Goal: Information Seeking & Learning: Learn about a topic

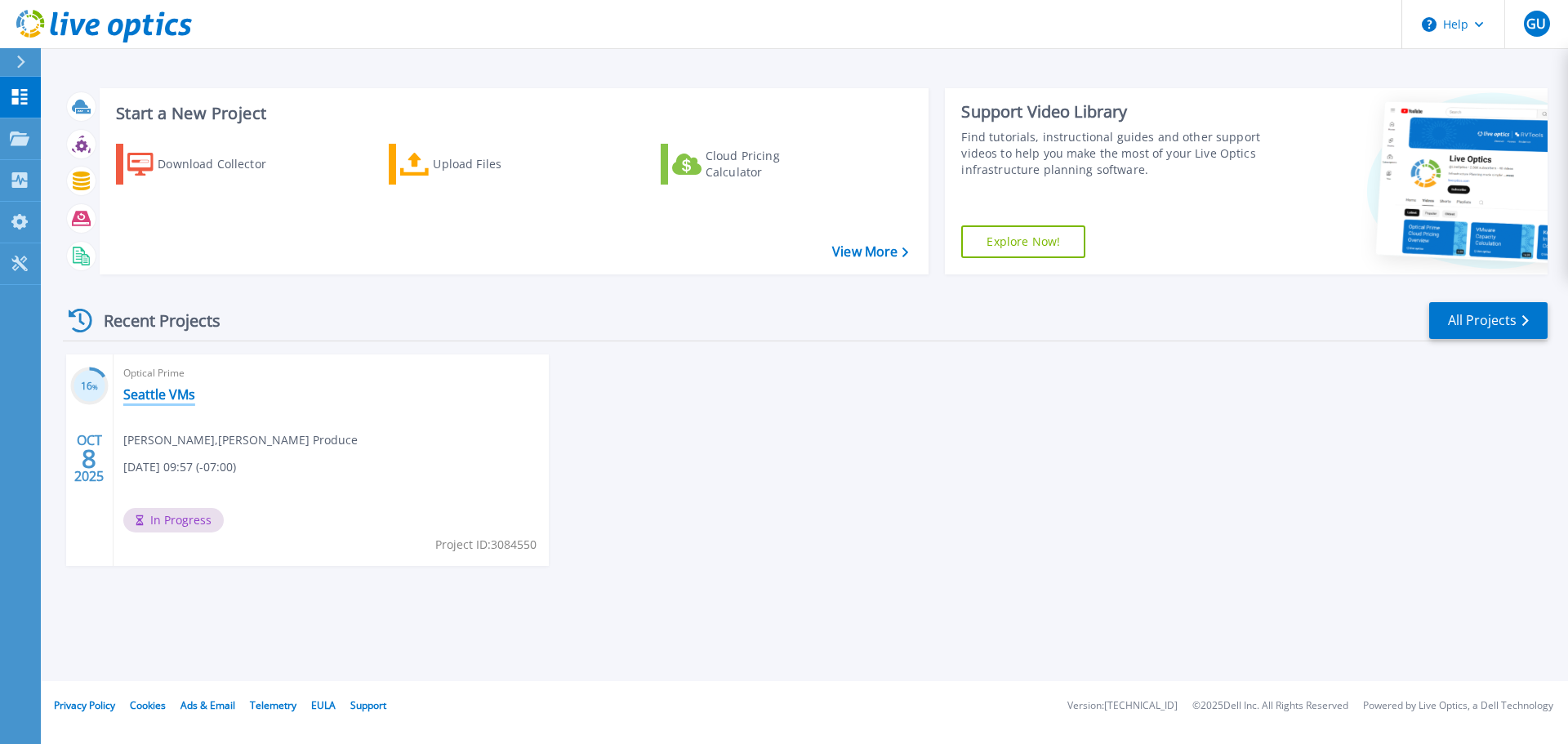
click at [148, 394] on link "Seattle VMs" at bounding box center [159, 394] width 72 height 16
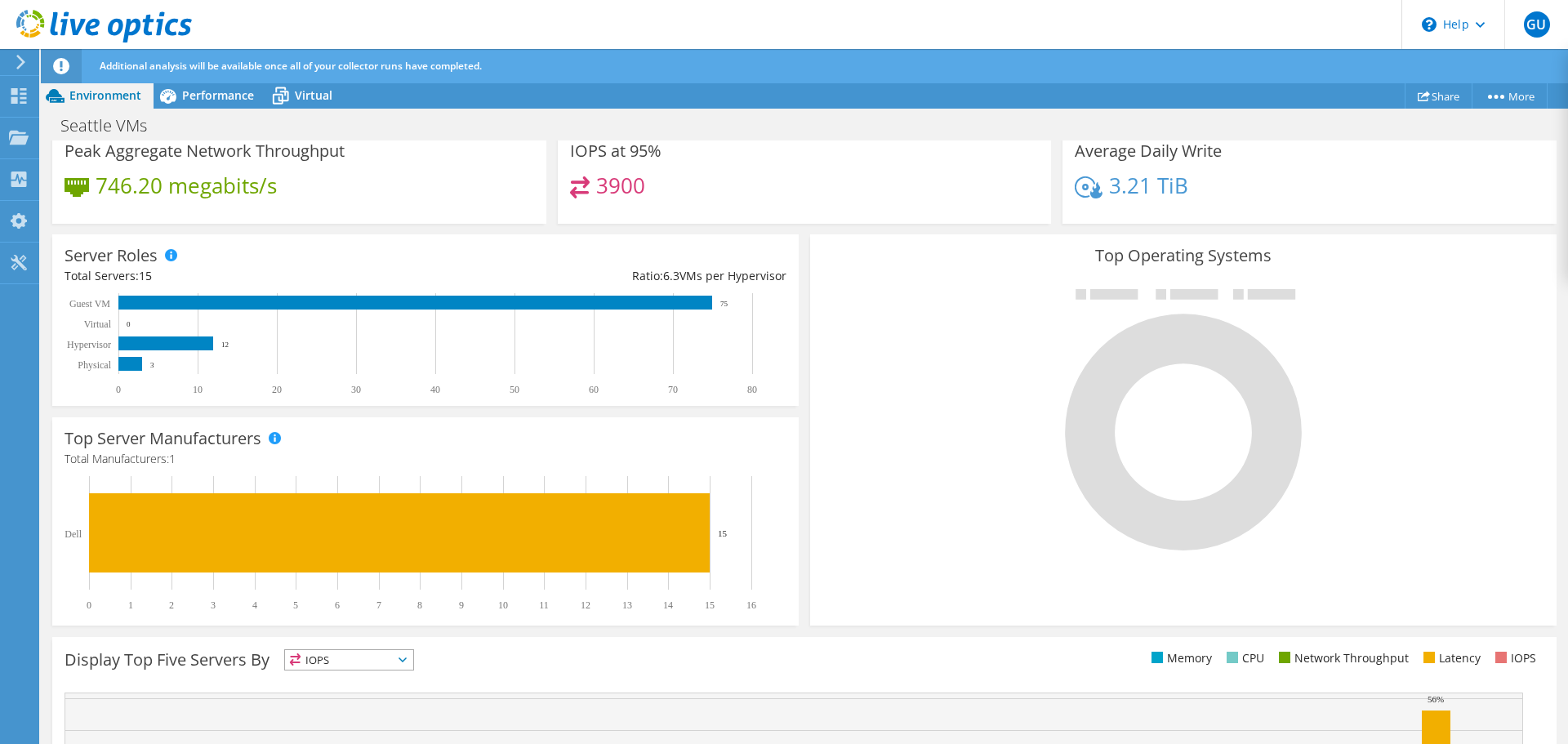
scroll to position [442, 0]
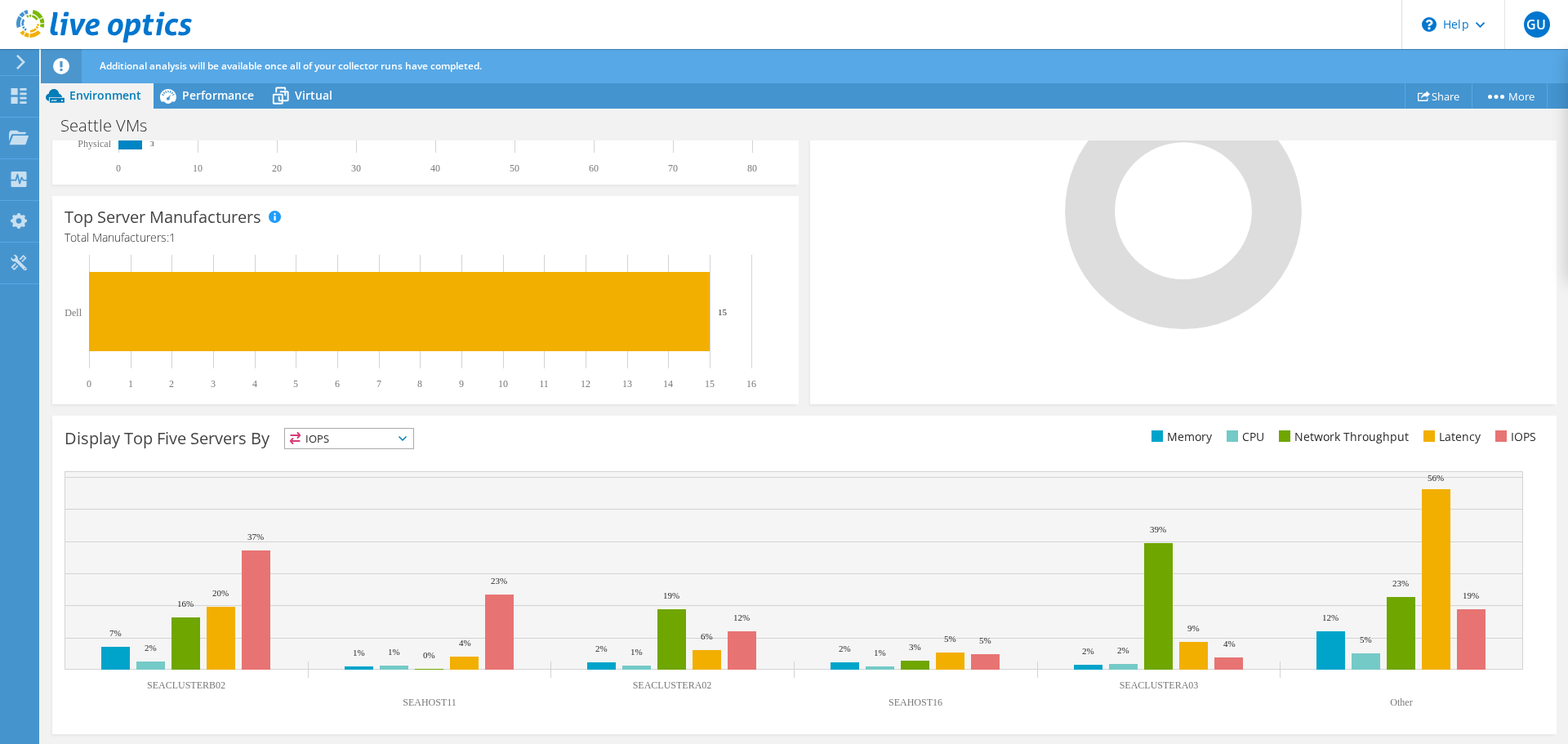
click at [335, 436] on span "IOPS" at bounding box center [349, 438] width 128 height 19
click at [493, 452] on div "Display Top Five Servers By IOPS IOPS" at bounding box center [434, 441] width 740 height 27
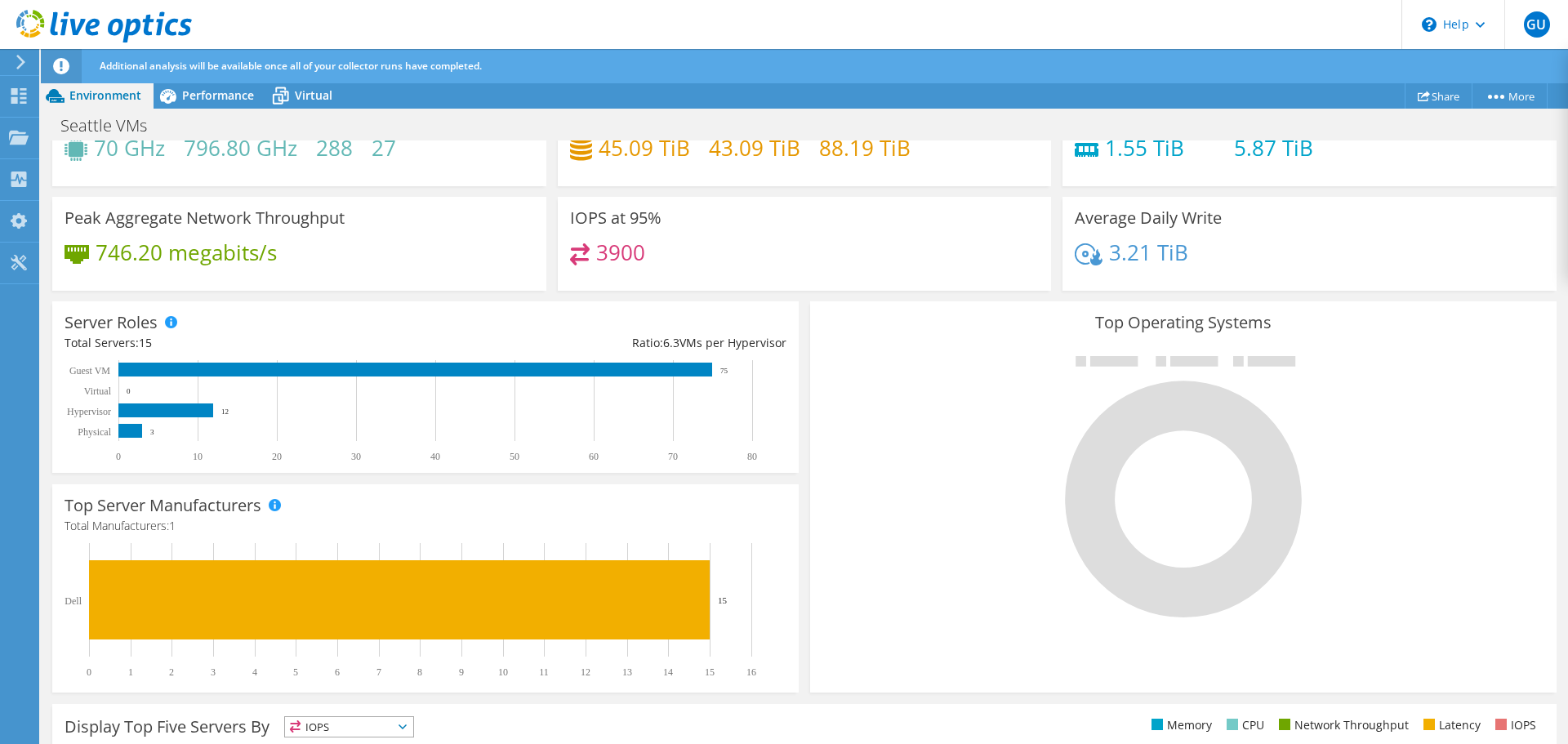
scroll to position [0, 0]
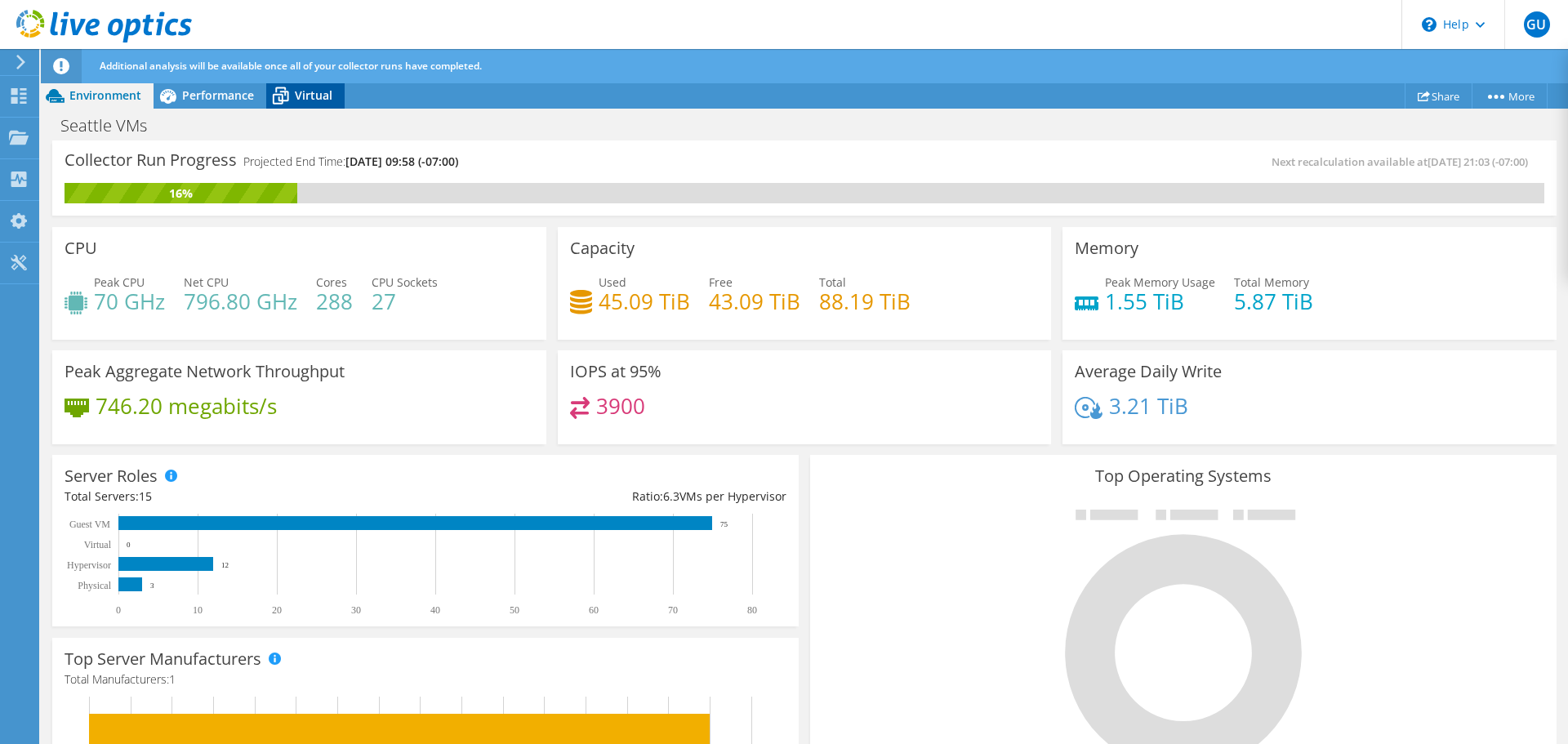
click at [283, 96] on icon at bounding box center [280, 96] width 29 height 29
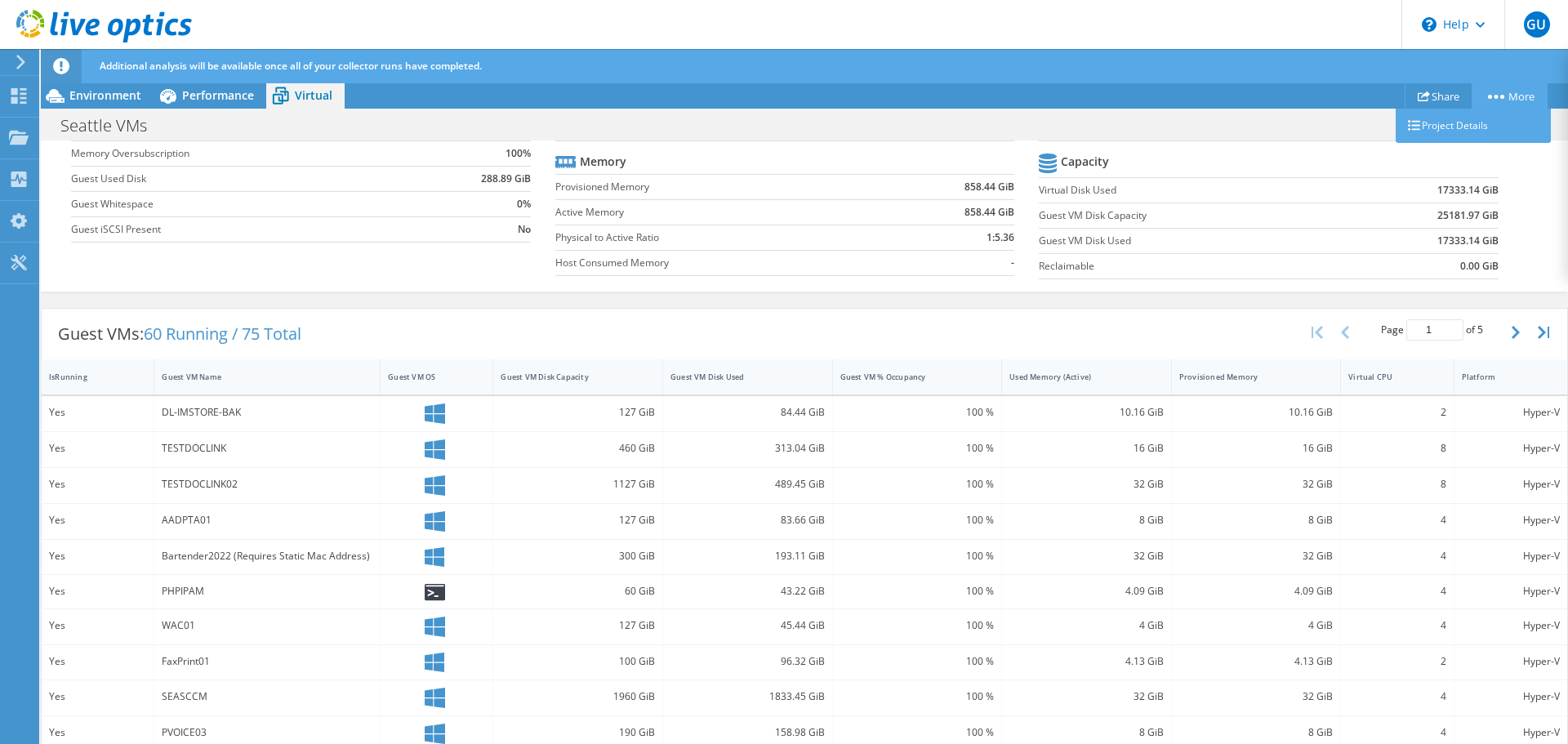
click at [1489, 97] on circle at bounding box center [1490, 97] width 4 height 4
click at [473, 318] on div "Guest VMs: 60 Running / 75 Total Page 1 of 5 5 rows 10 rows 20 rows 25 rows 50 …" at bounding box center [804, 334] width 1525 height 51
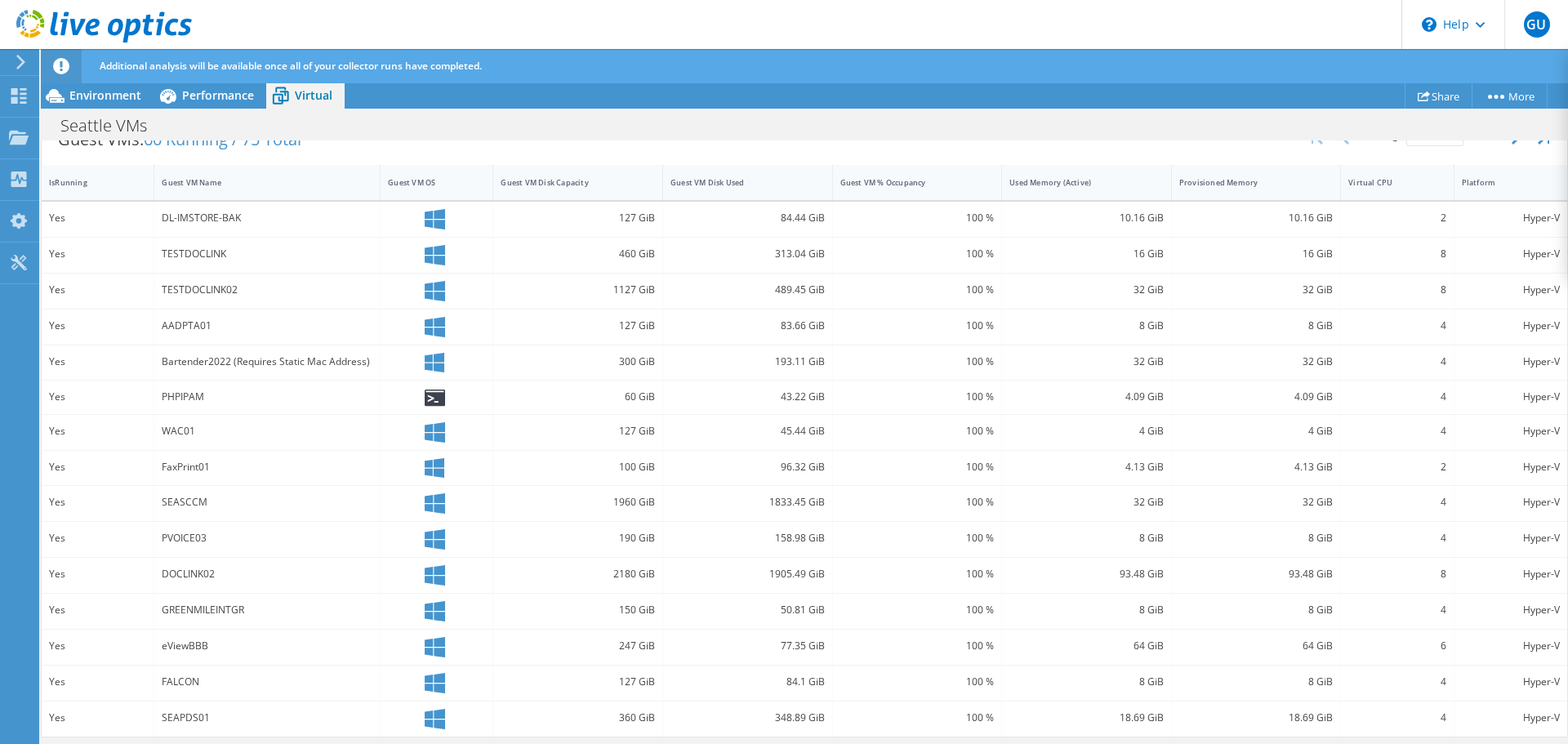
scroll to position [113, 0]
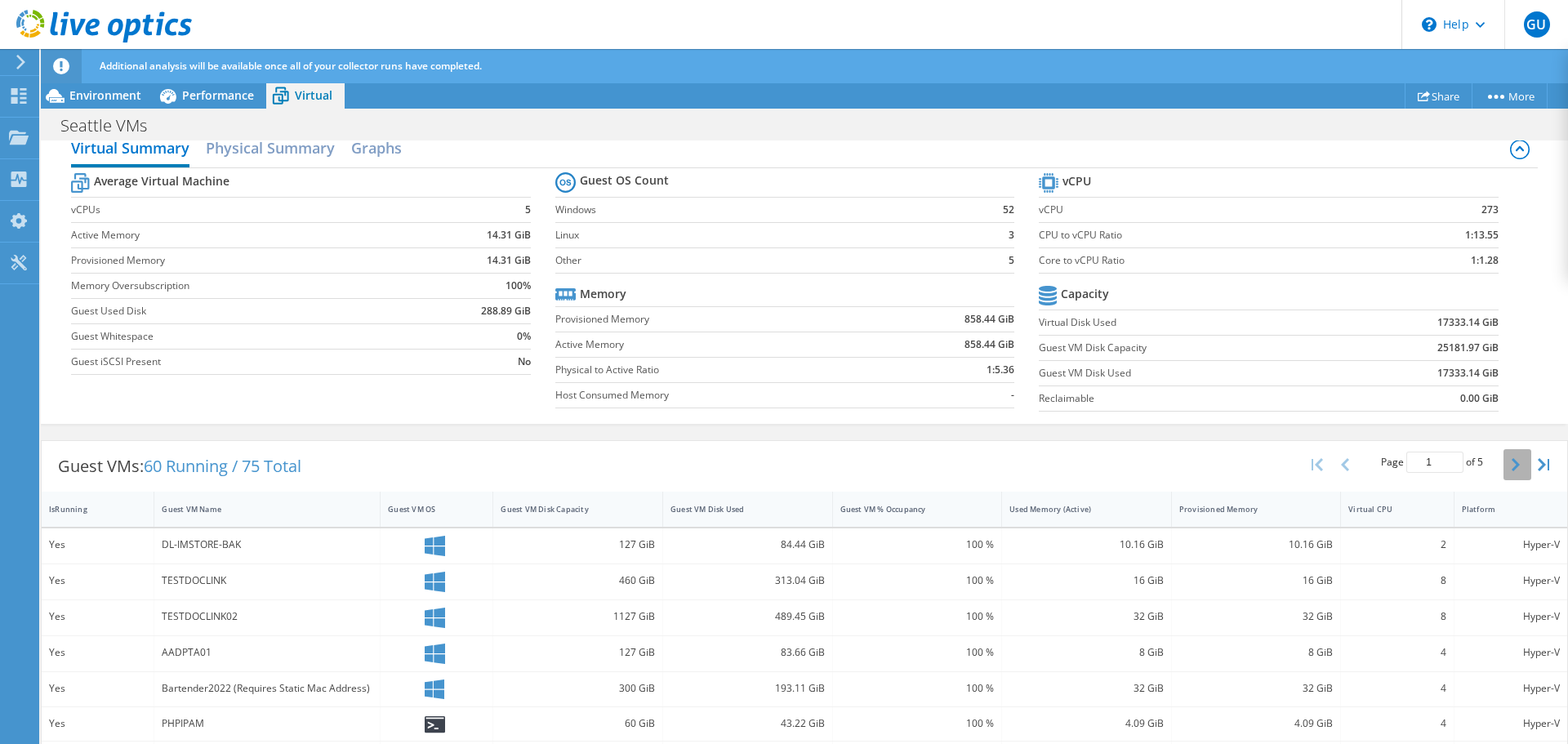
click at [1503, 467] on button "button" at bounding box center [1516, 465] width 28 height 31
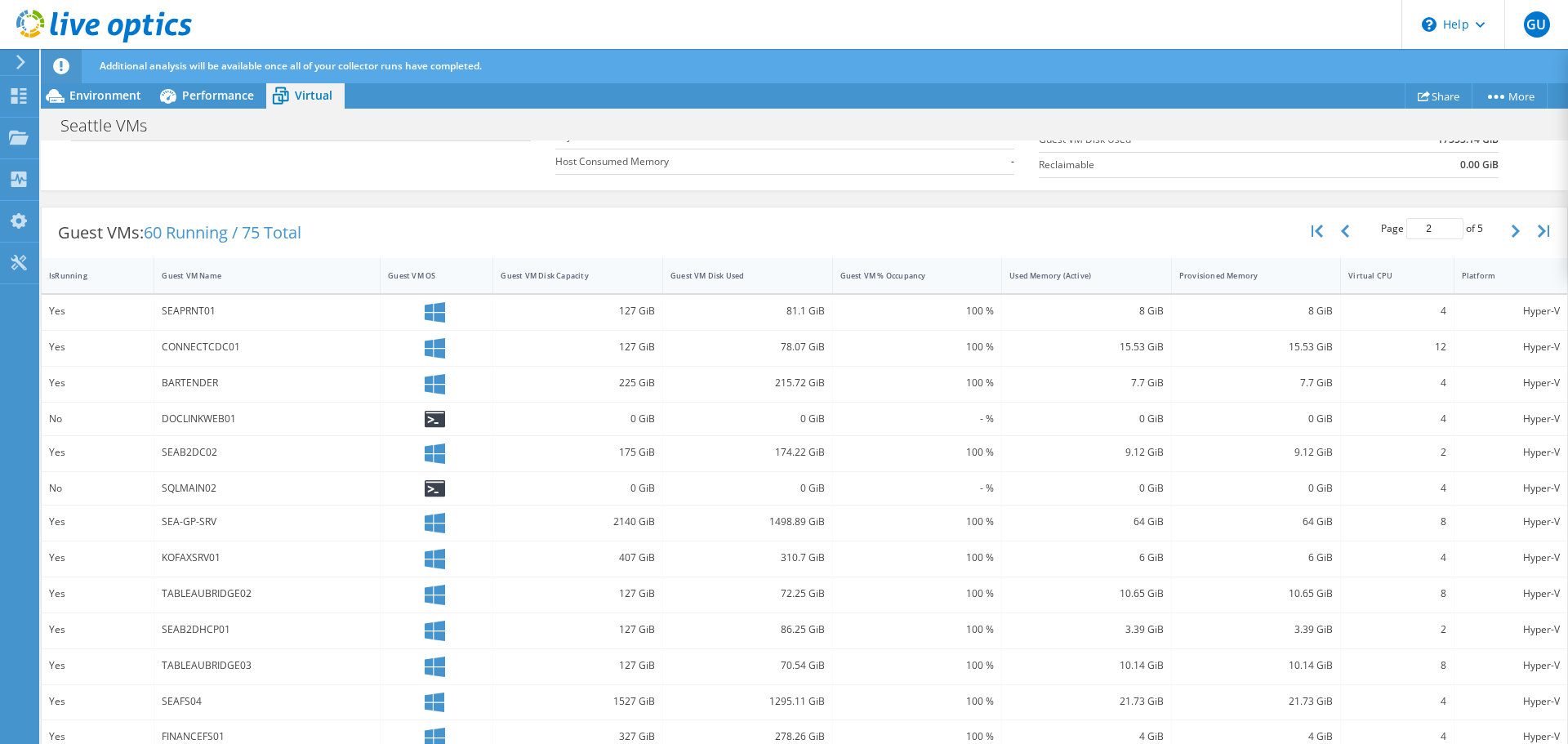
scroll to position [274, 0]
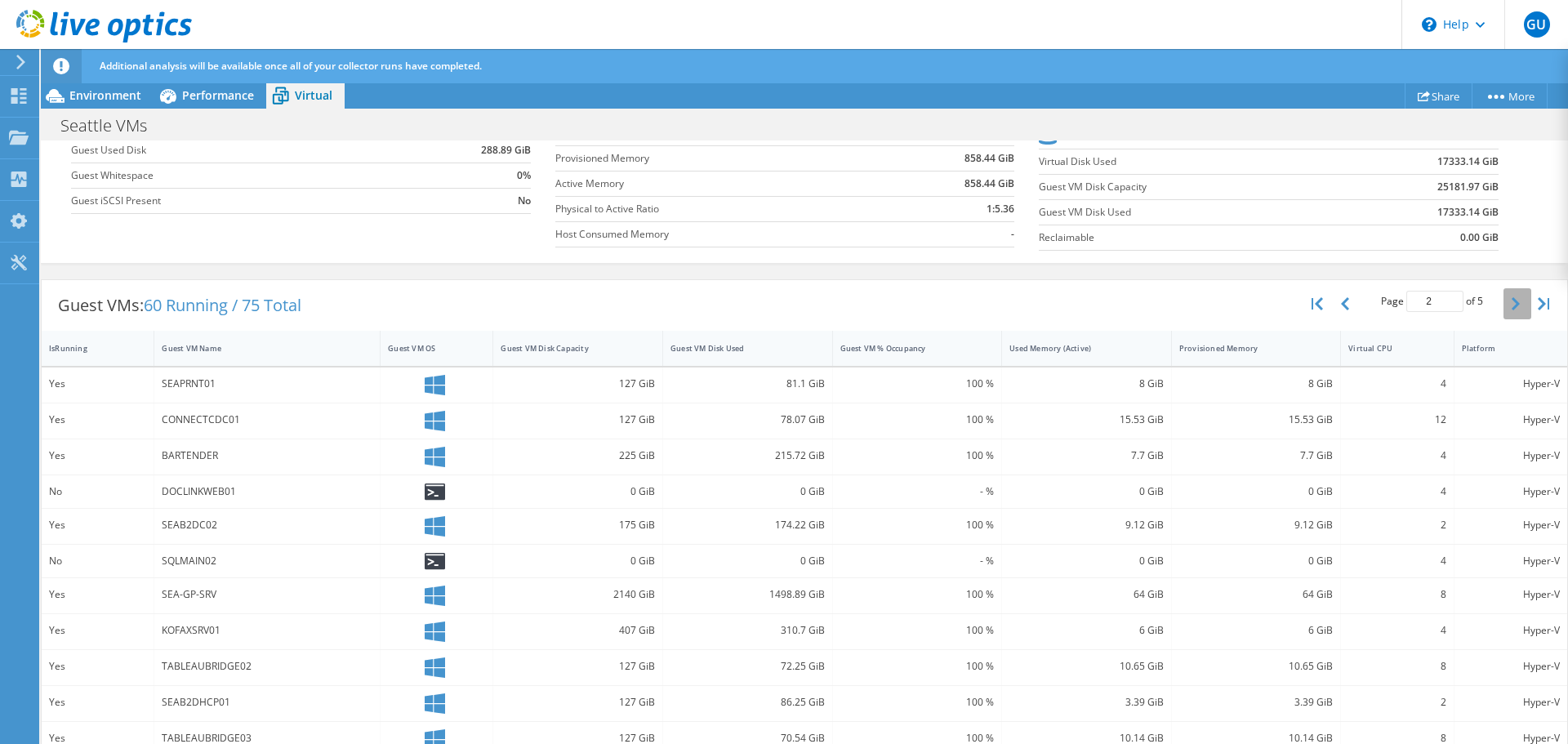
click at [1512, 304] on icon "button" at bounding box center [1515, 304] width 9 height 13
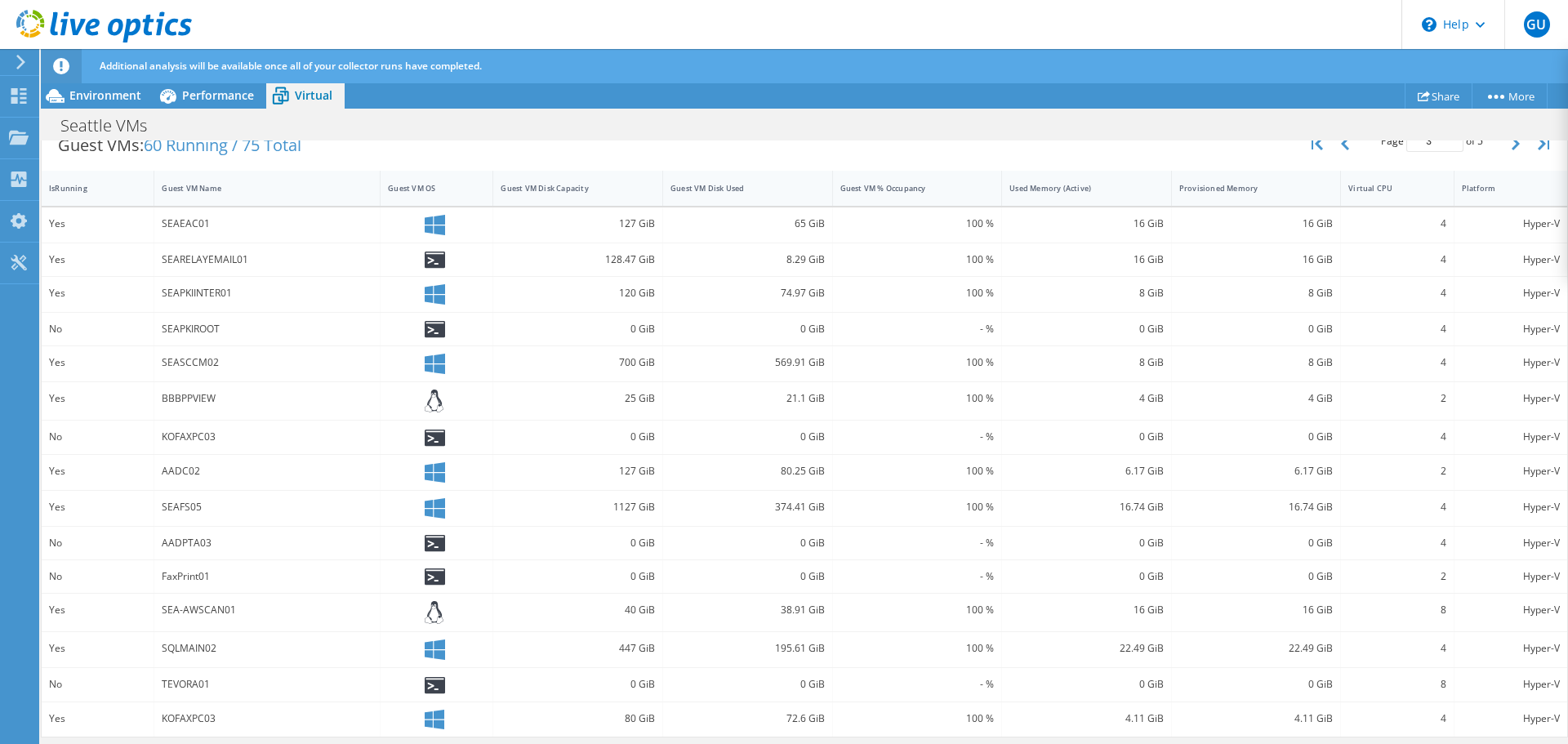
scroll to position [107, 0]
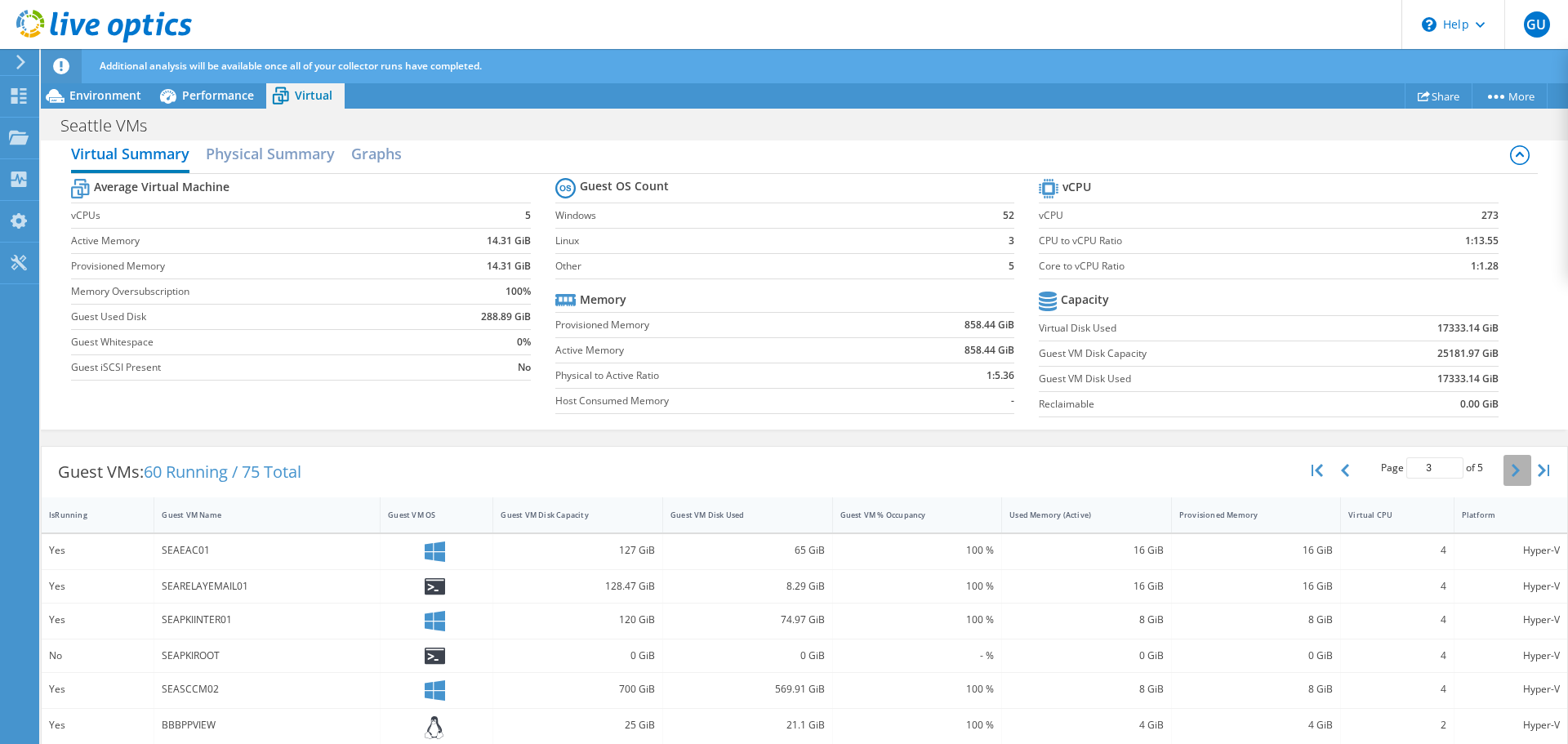
click at [1512, 466] on icon "button" at bounding box center [1515, 470] width 9 height 13
click at [1512, 467] on icon "button" at bounding box center [1515, 470] width 9 height 13
click at [1340, 475] on icon "button" at bounding box center [1344, 470] width 9 height 13
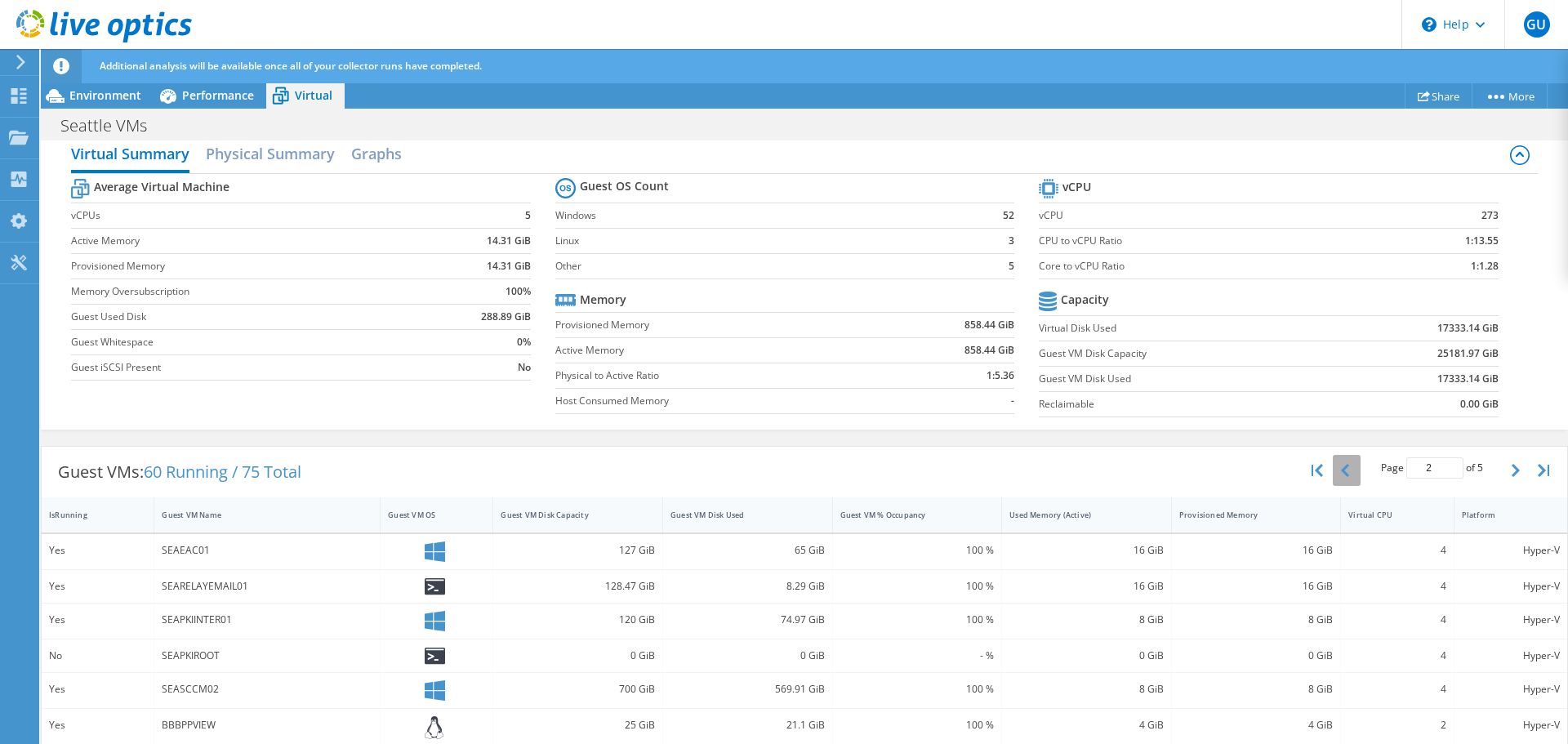
click at [1340, 475] on icon "button" at bounding box center [1344, 470] width 9 height 13
type input "1"
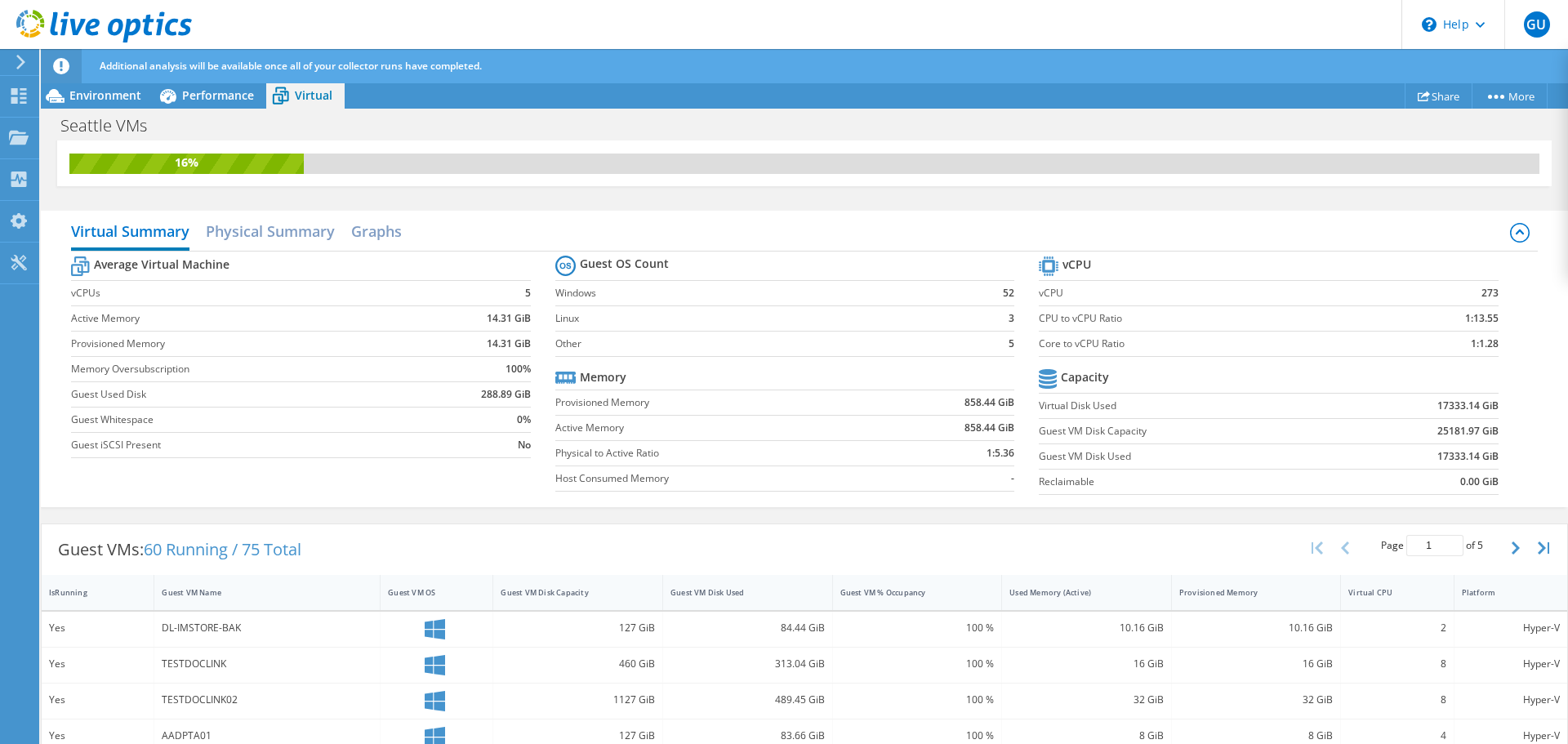
scroll to position [0, 0]
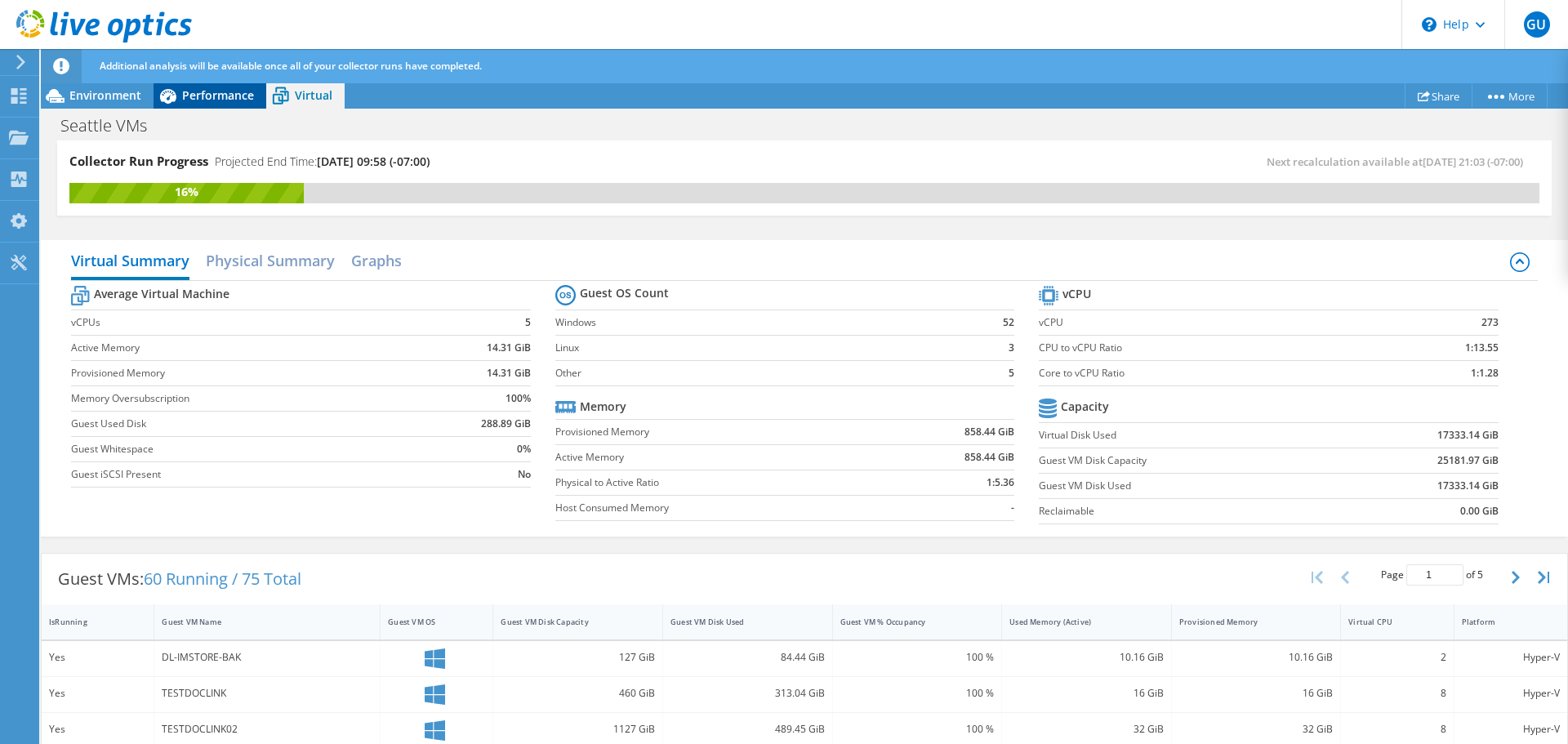
click at [187, 101] on span "Performance" at bounding box center [217, 95] width 72 height 15
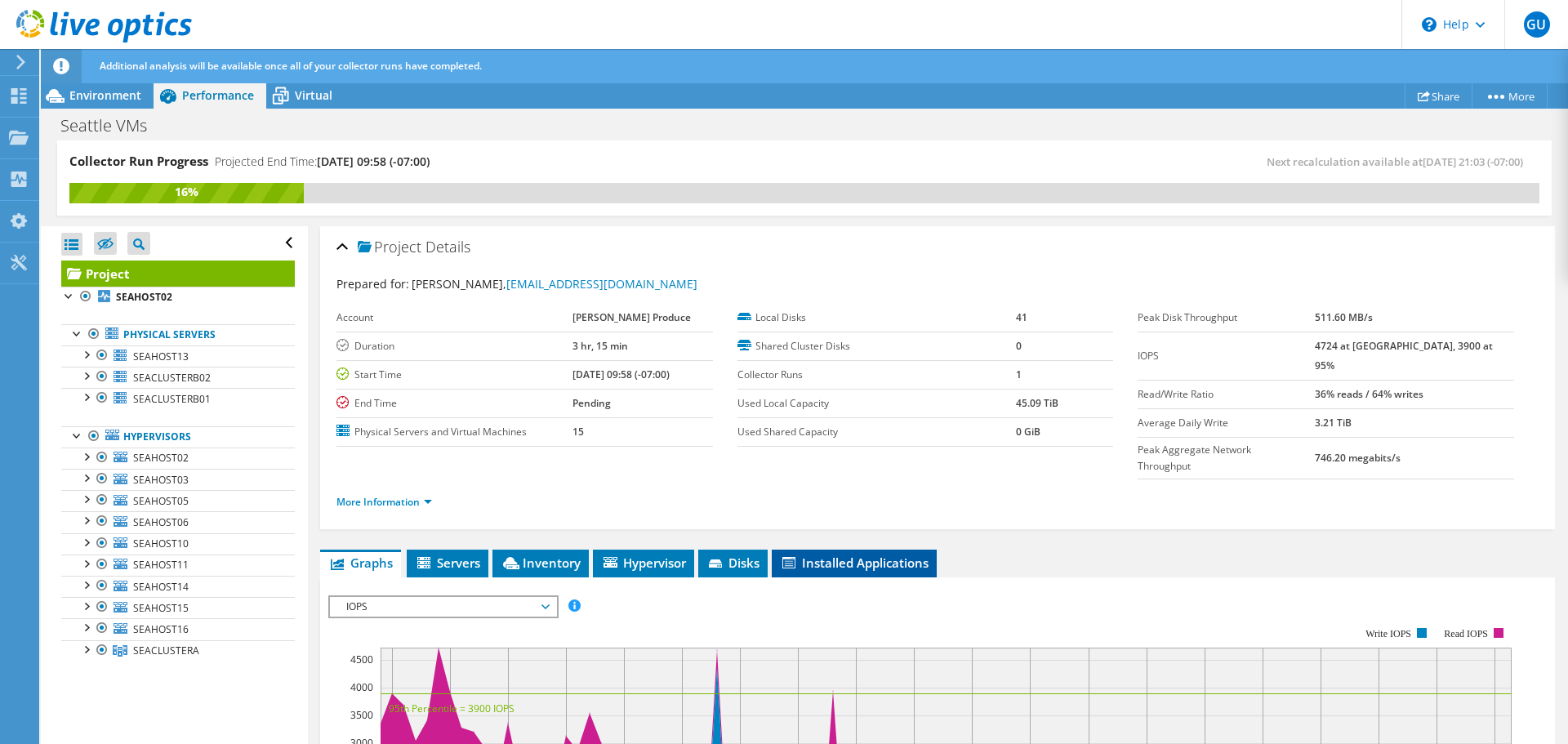
click at [920, 555] on span "Installed Applications" at bounding box center [854, 562] width 148 height 16
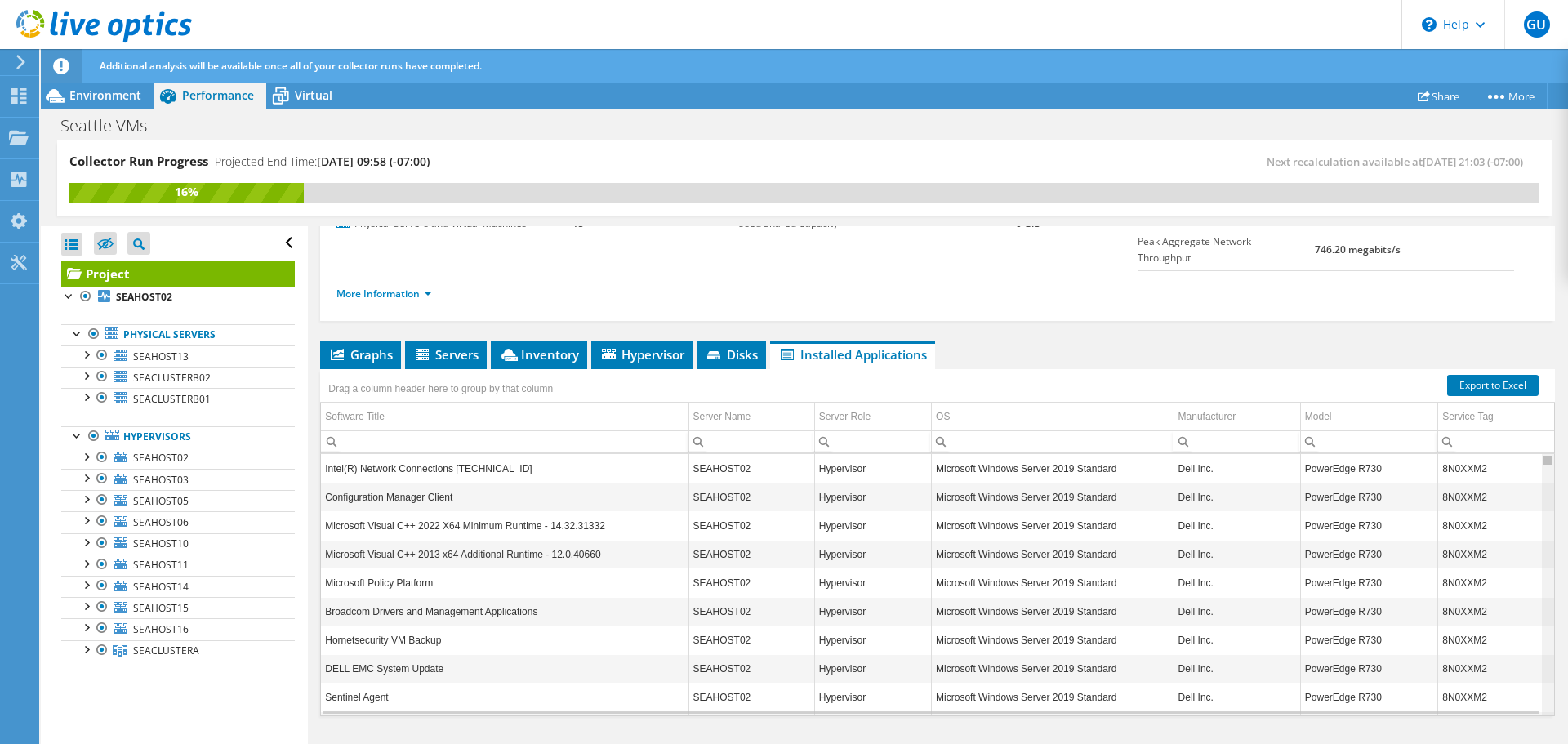
drag, startPoint x: 1535, startPoint y: 501, endPoint x: 1423, endPoint y: 346, distance: 191.2
click at [1424, 346] on body "GU End User [PERSON_NAME] [EMAIL_ADDRESS][DOMAIN_NAME] [PERSON_NAME] Produce My…" at bounding box center [784, 372] width 1568 height 744
click at [359, 369] on div "Drag a column header here to group by that column" at bounding box center [441, 386] width 241 height 35
click at [359, 346] on span "Graphs" at bounding box center [359, 354] width 64 height 16
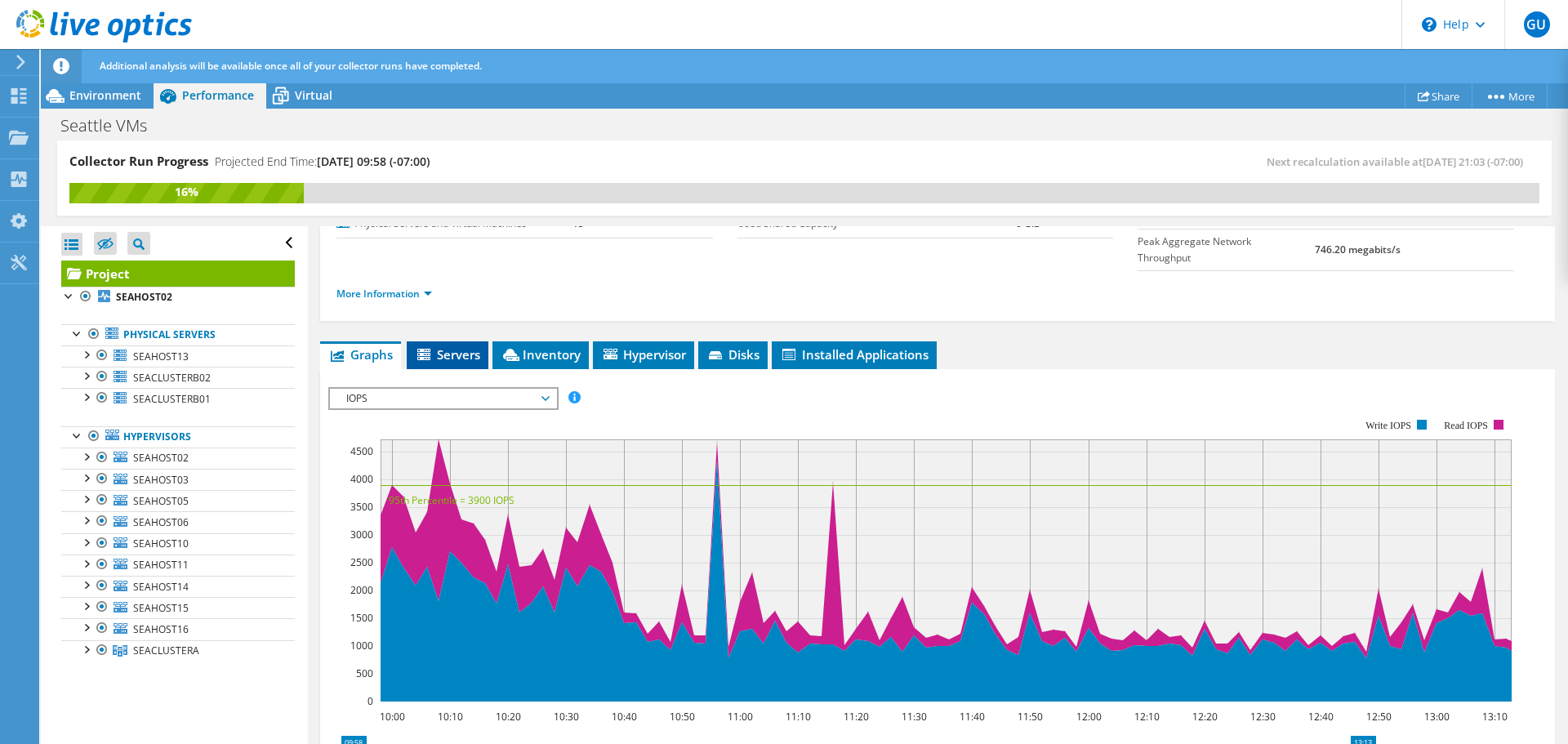
click at [455, 346] on span "Servers" at bounding box center [447, 354] width 65 height 16
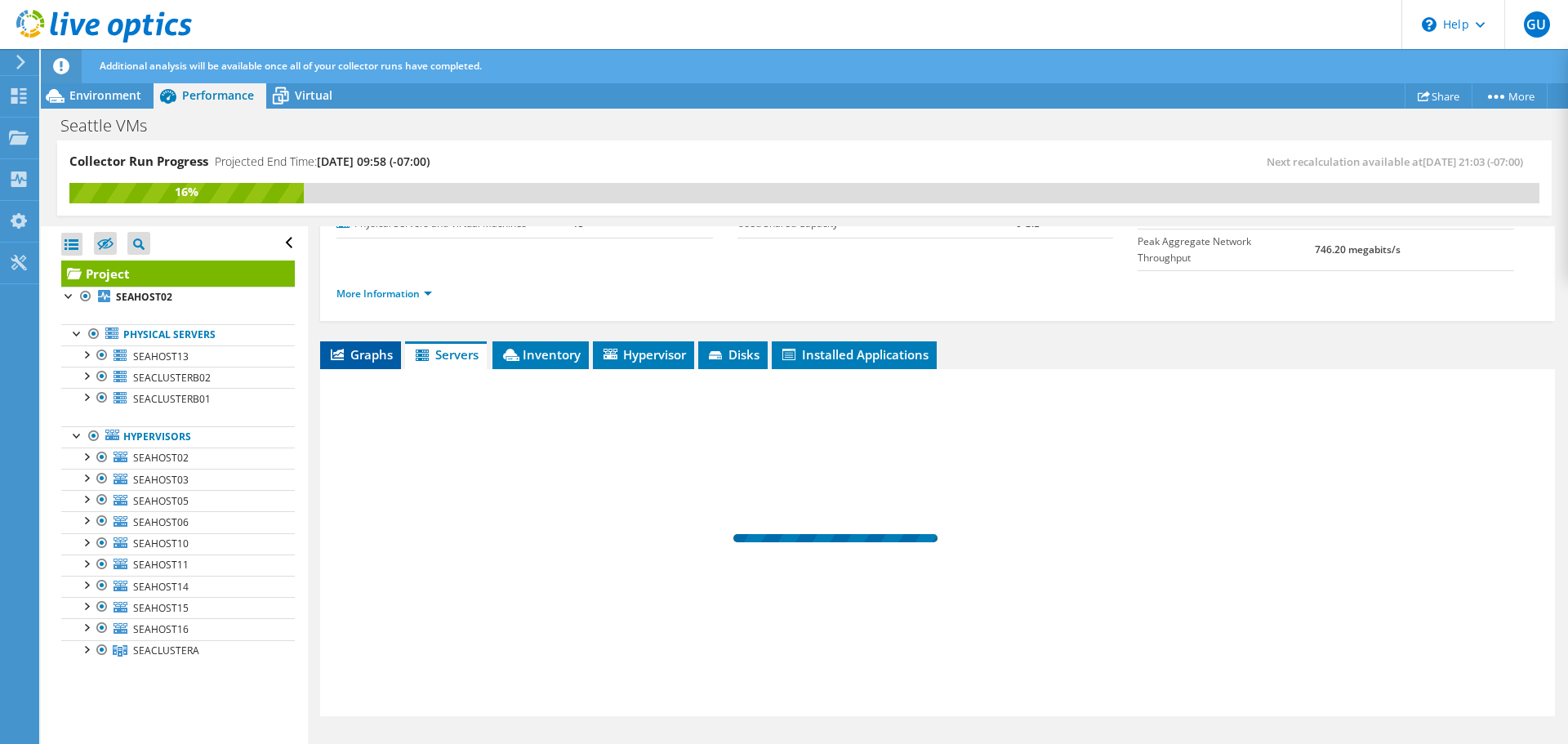
click at [338, 349] on icon at bounding box center [338, 355] width 13 height 11
